Goal: Task Accomplishment & Management: Complete application form

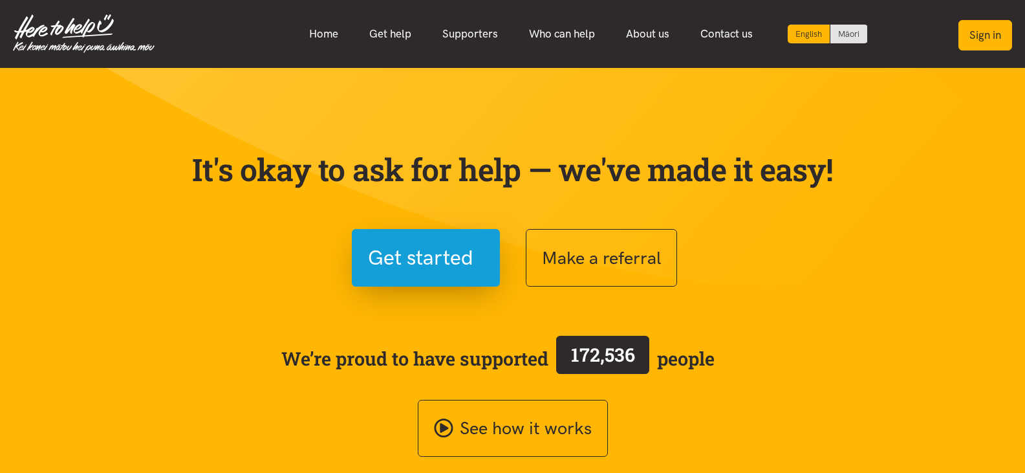
click at [990, 30] on button "Sign in" at bounding box center [985, 35] width 54 height 30
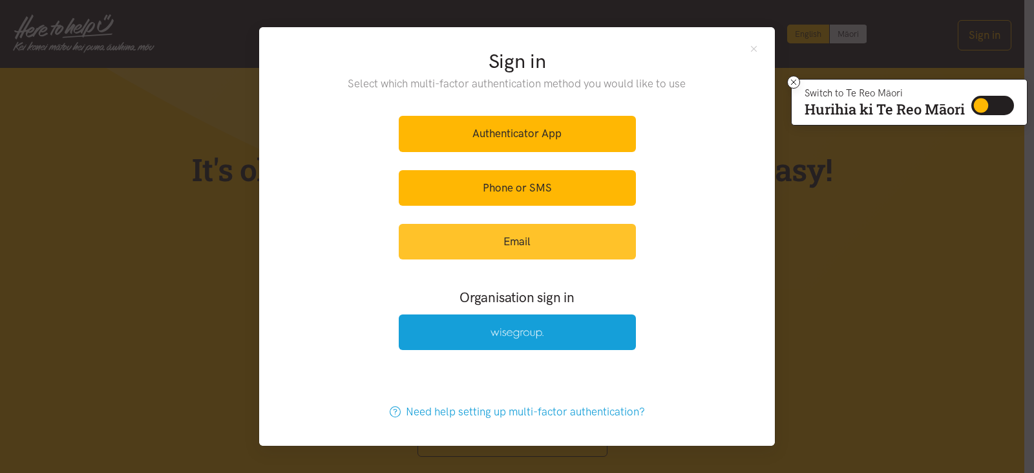
click at [512, 247] on link "Email" at bounding box center [517, 242] width 237 height 36
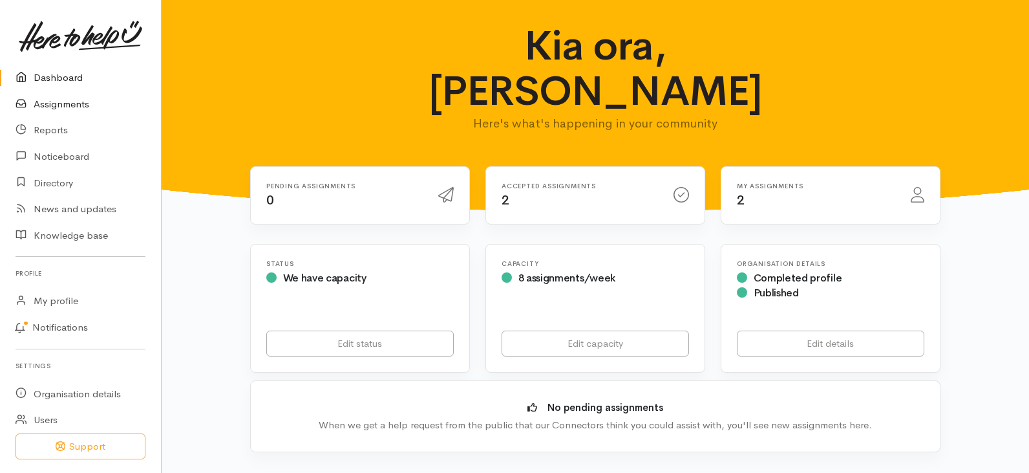
click at [63, 103] on link "Assignments" at bounding box center [80, 104] width 161 height 27
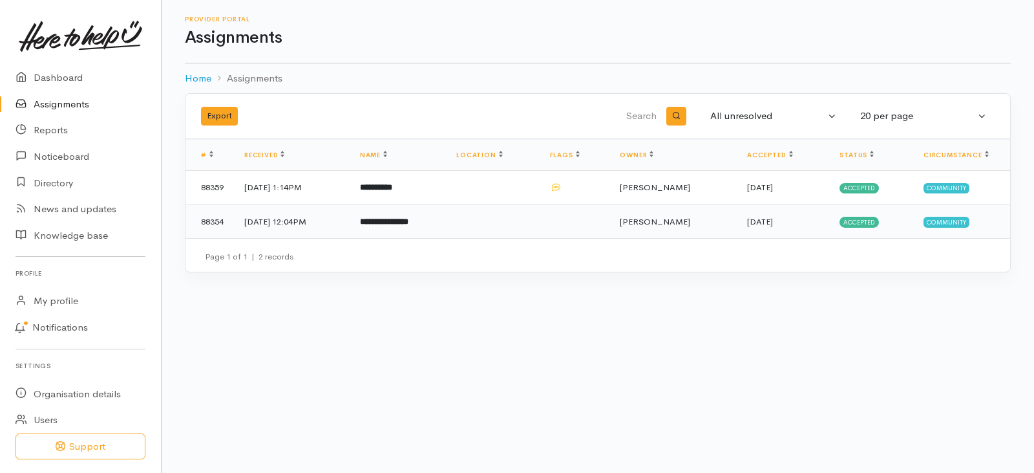
click at [409, 220] on b "**********" at bounding box center [384, 221] width 48 height 8
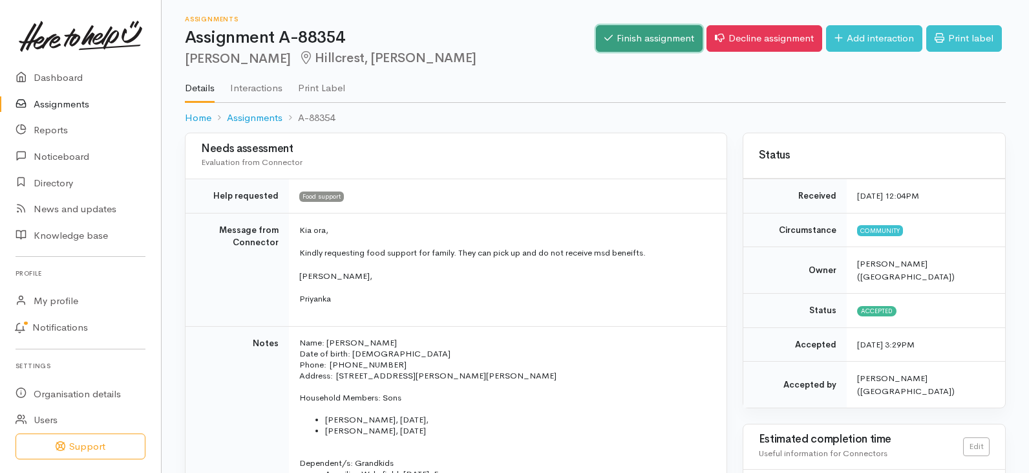
click at [657, 41] on link "Finish assignment" at bounding box center [649, 38] width 107 height 27
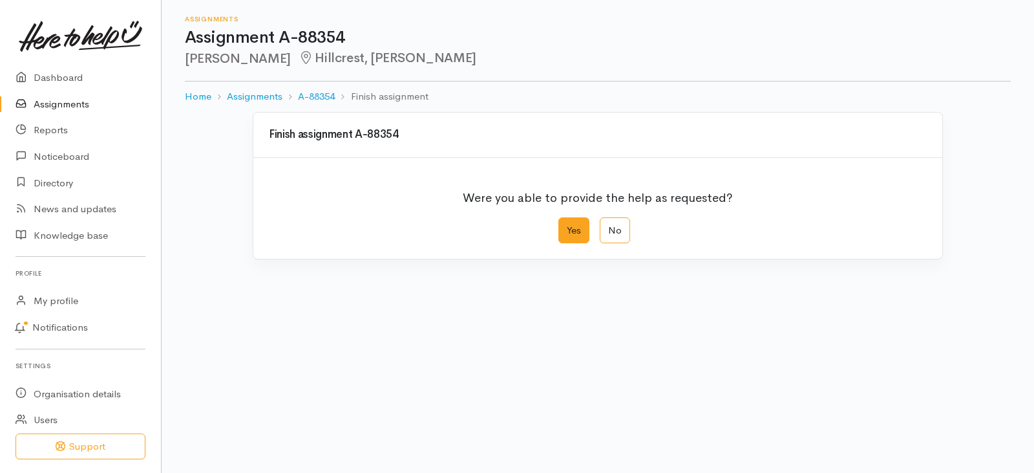
click at [573, 231] on label "Yes" at bounding box center [574, 230] width 31 height 27
click at [567, 226] on input "Yes" at bounding box center [563, 221] width 8 height 8
radio input "true"
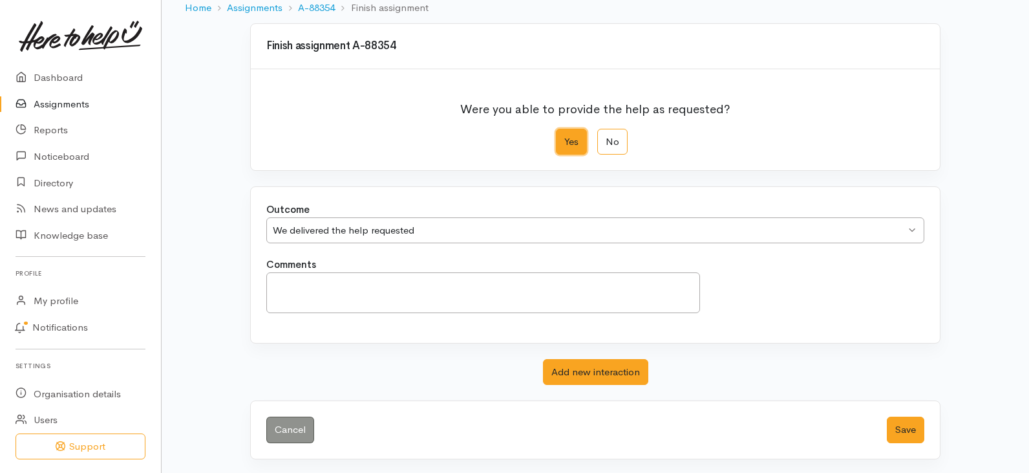
scroll to position [91, 0]
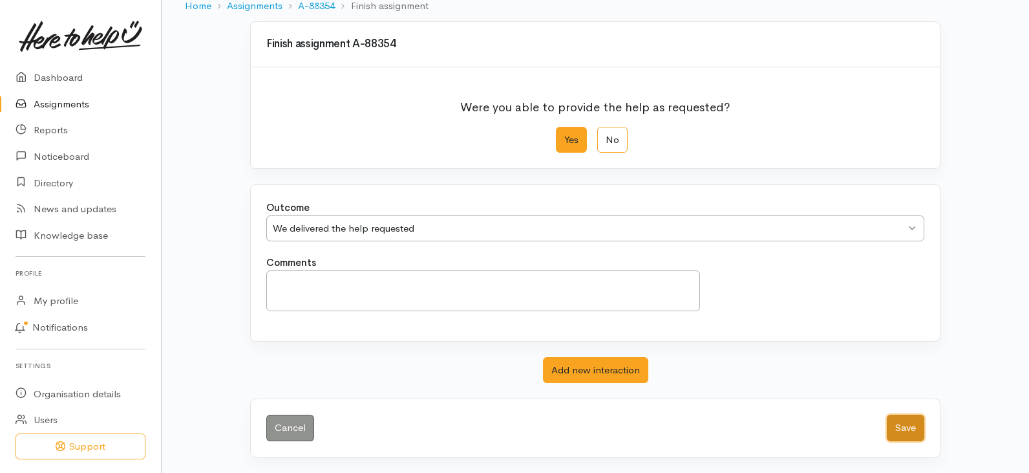
click at [898, 437] on button "Save" at bounding box center [906, 427] width 38 height 27
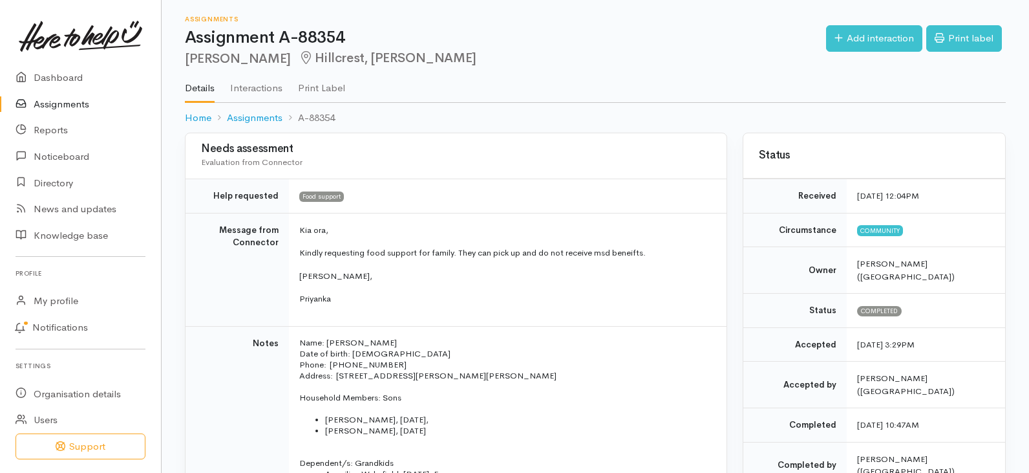
click at [69, 99] on link "Assignments" at bounding box center [80, 104] width 161 height 27
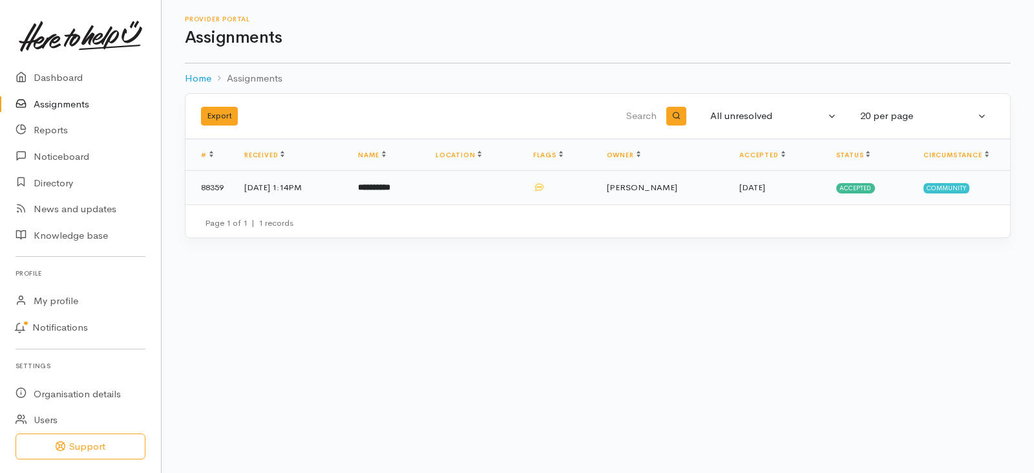
click at [391, 185] on b "**********" at bounding box center [374, 187] width 32 height 8
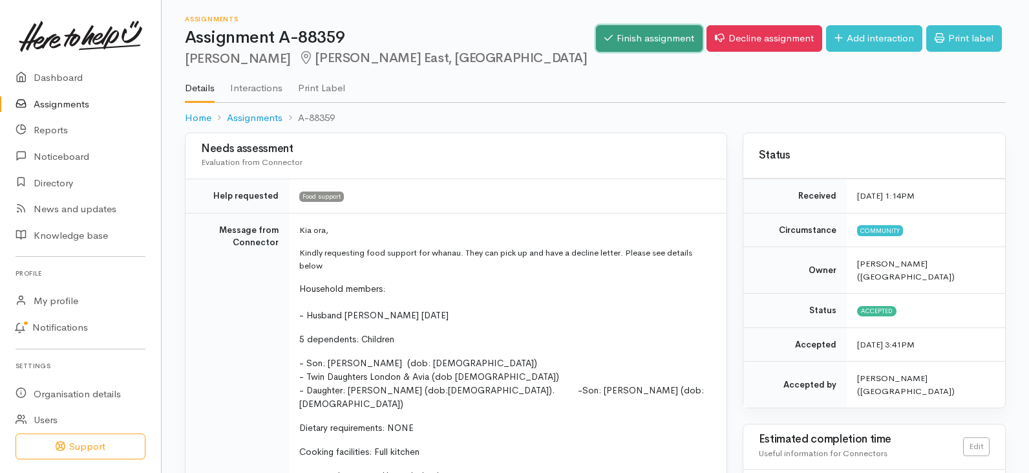
click at [654, 38] on link "Finish assignment" at bounding box center [649, 38] width 107 height 27
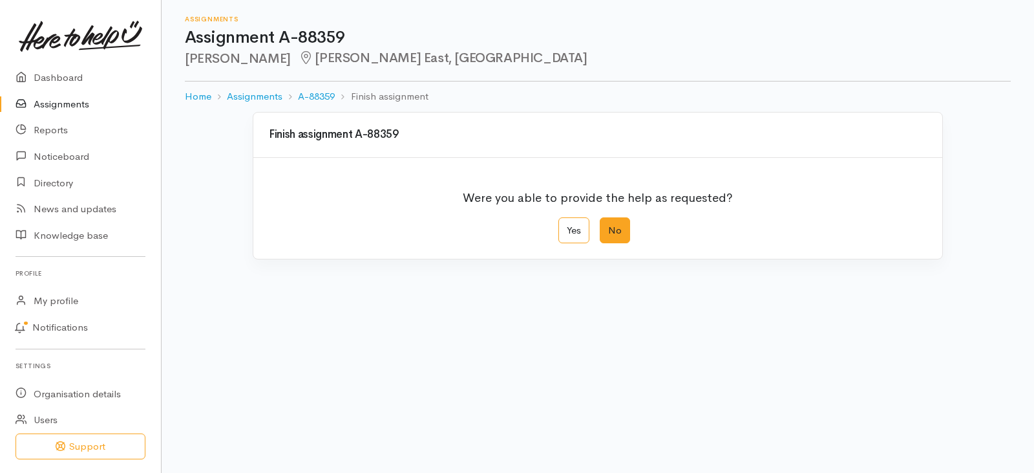
click at [616, 233] on label "No" at bounding box center [615, 230] width 30 height 27
click at [608, 226] on input "No" at bounding box center [604, 221] width 8 height 8
radio input "true"
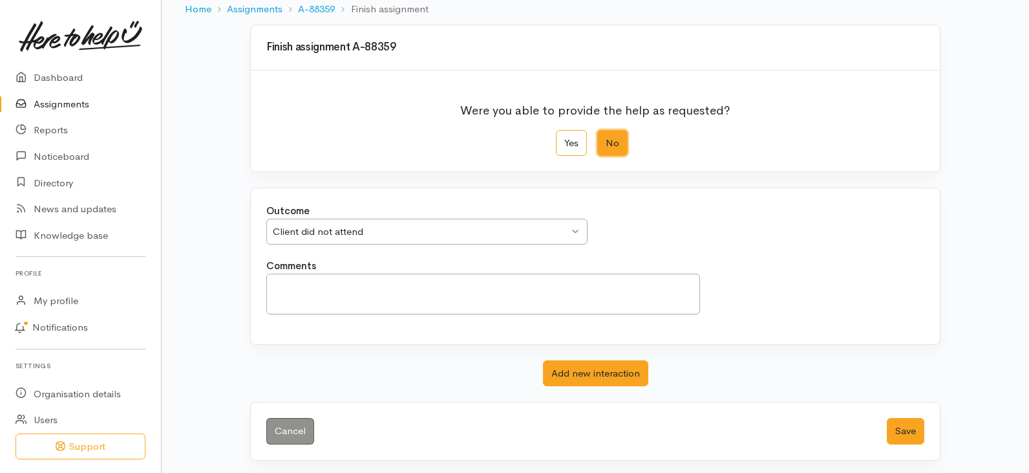
scroll to position [91, 0]
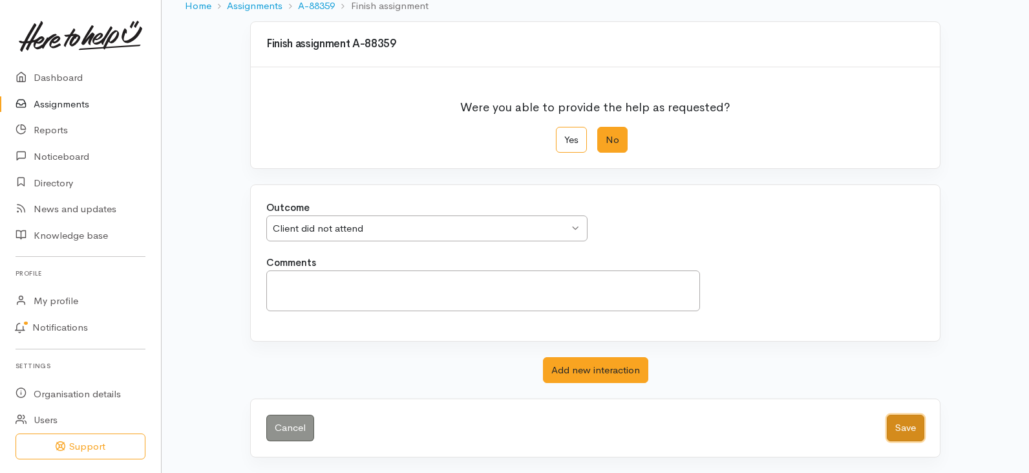
click at [907, 425] on button "Save" at bounding box center [906, 427] width 38 height 27
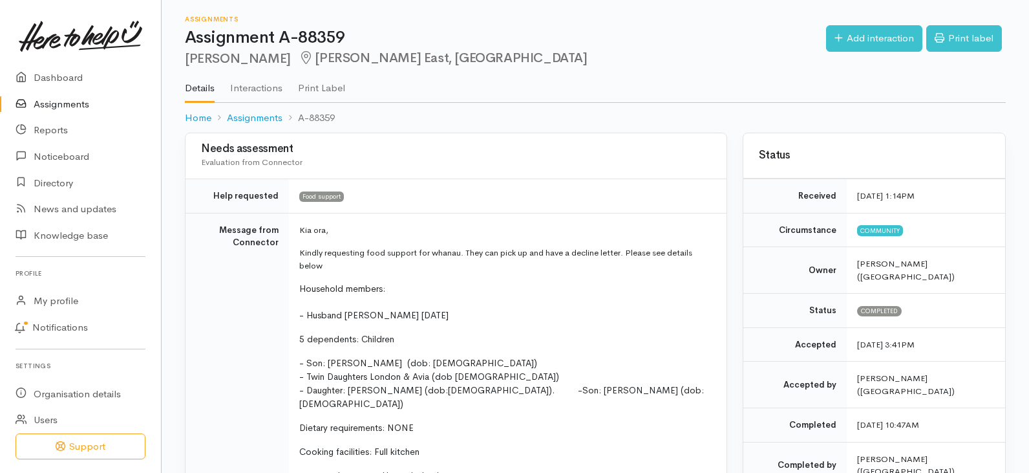
click at [65, 103] on link "Assignments" at bounding box center [80, 104] width 161 height 27
